Goal: Communication & Community: Ask a question

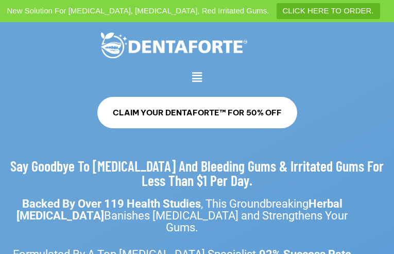
type input "*********"
type input "**********"
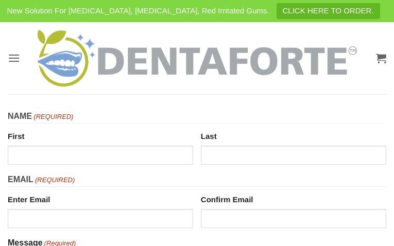
type input "**********"
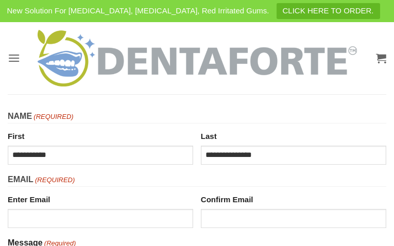
type input "**********"
